Goal: Information Seeking & Learning: Learn about a topic

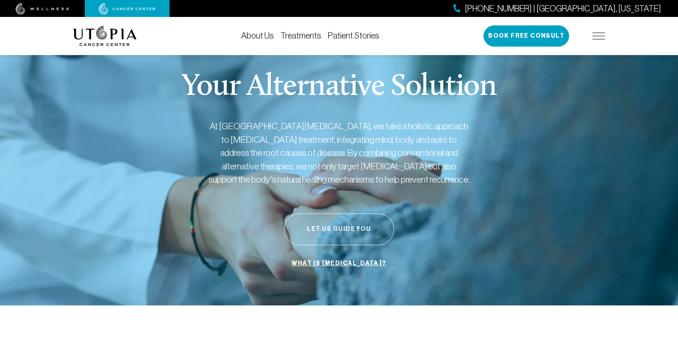
click at [345, 231] on button "Let Us Guide You" at bounding box center [339, 230] width 110 height 32
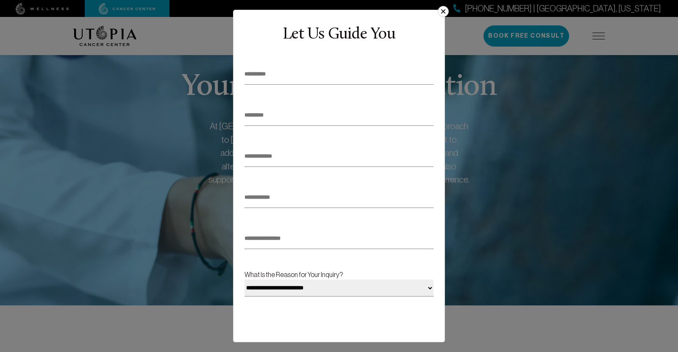
click at [444, 12] on button "×" at bounding box center [443, 11] width 11 height 11
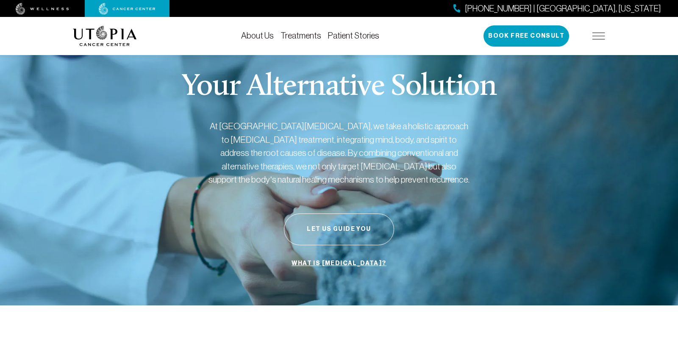
click at [308, 39] on link "Treatments" at bounding box center [301, 35] width 41 height 9
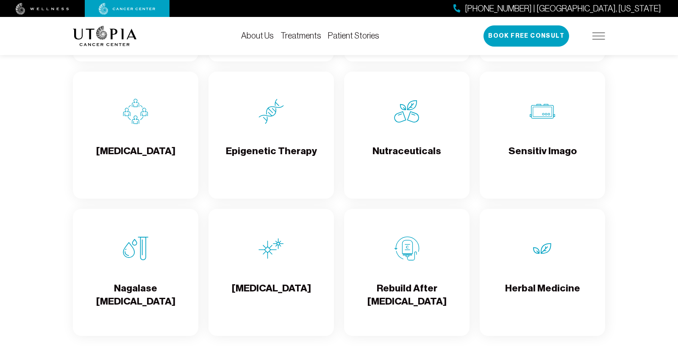
scroll to position [1459, 0]
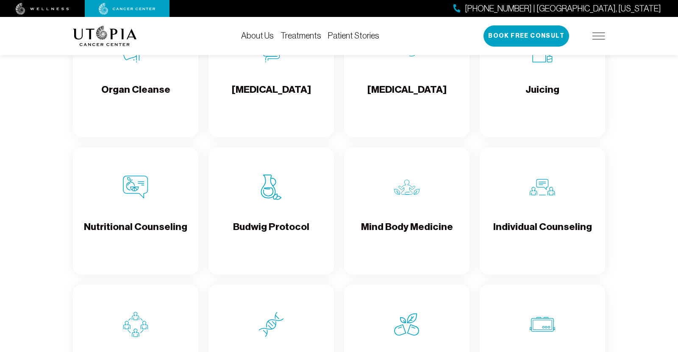
click at [284, 243] on h4 "Budwig Protocol" at bounding box center [271, 234] width 76 height 28
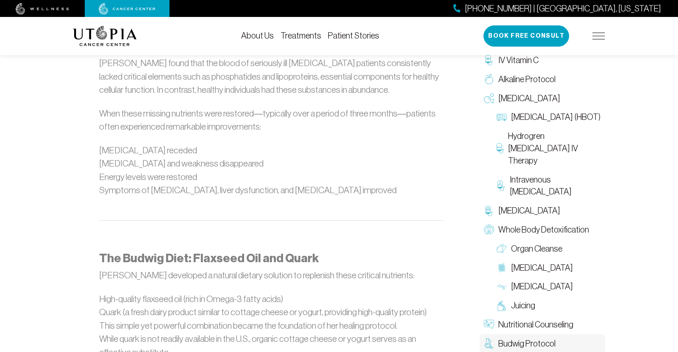
scroll to position [711, 0]
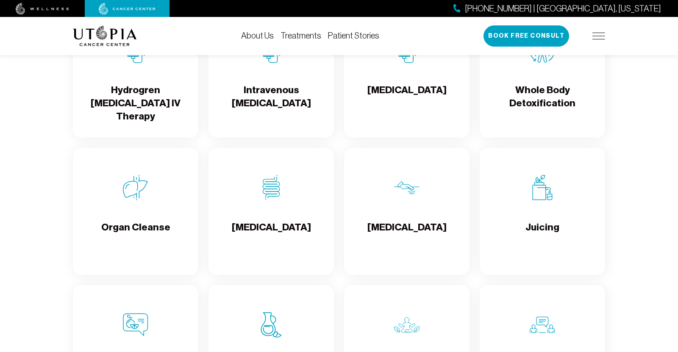
click at [262, 219] on div "[MEDICAL_DATA]" at bounding box center [271, 211] width 125 height 127
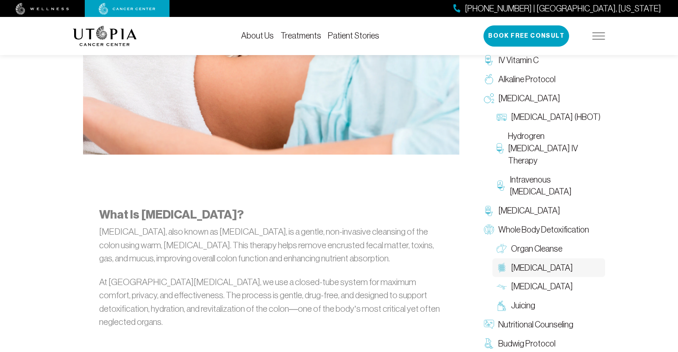
scroll to position [379, 0]
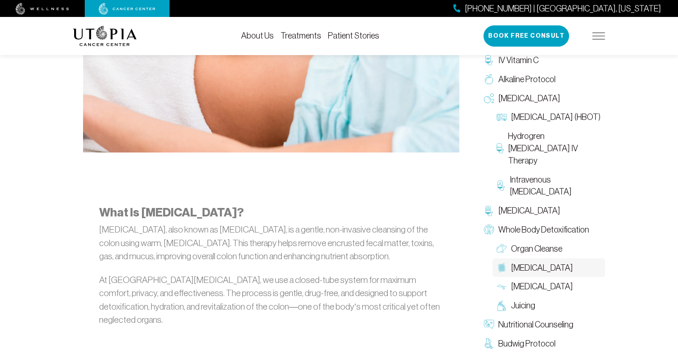
click at [96, 39] on img at bounding box center [105, 36] width 64 height 20
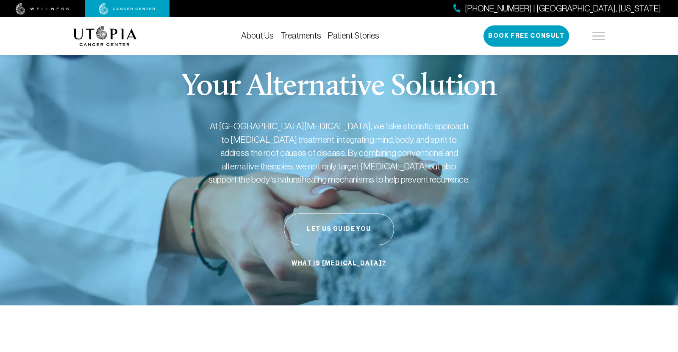
click at [169, 140] on div "Your Alternative Solution At [GEOGRAPHIC_DATA][MEDICAL_DATA], we take a holisti…" at bounding box center [339, 171] width 532 height 267
click at [257, 34] on link "About Us" at bounding box center [257, 35] width 33 height 9
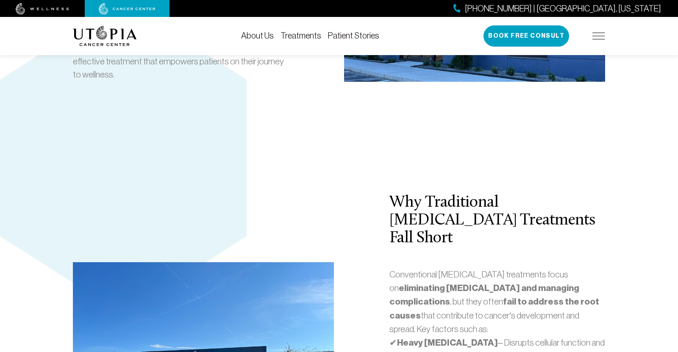
scroll to position [1808, 0]
